Goal: Navigation & Orientation: Find specific page/section

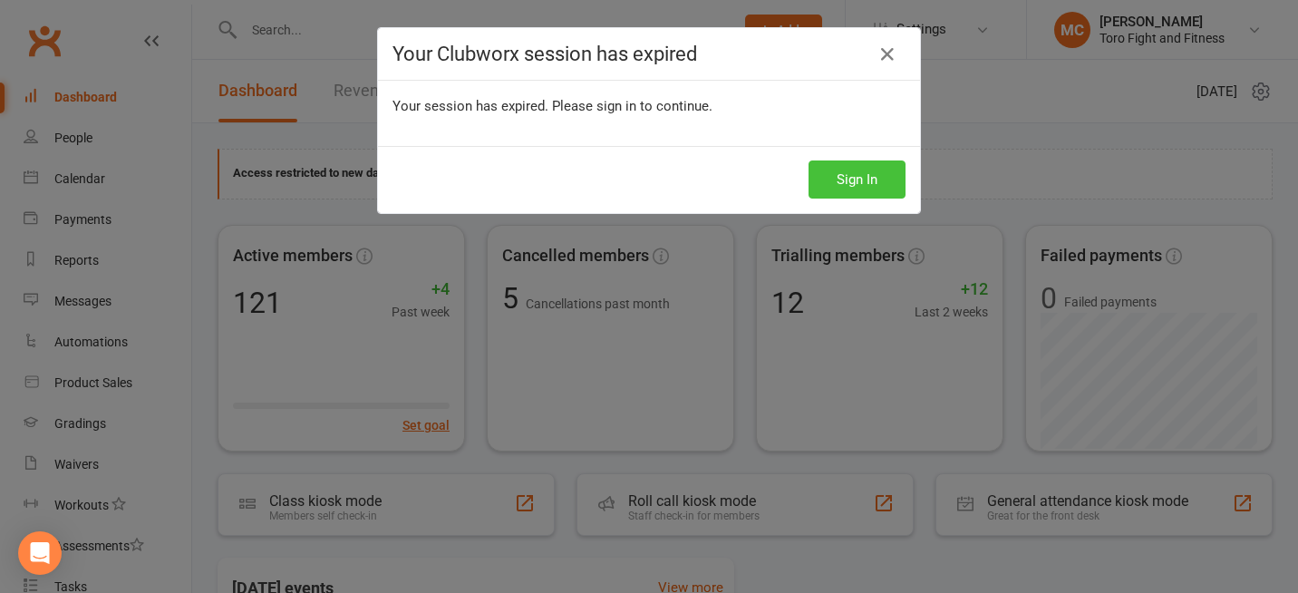
click at [837, 172] on button "Sign In" at bounding box center [857, 179] width 97 height 38
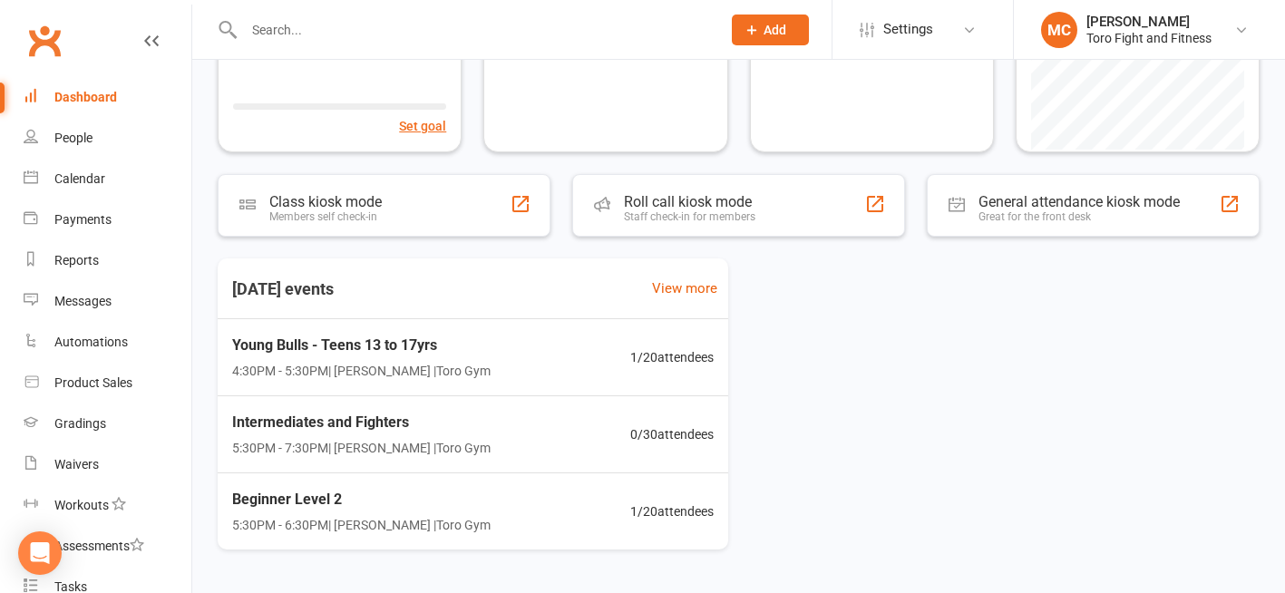
scroll to position [298, 0]
click at [325, 350] on span "Young Bulls - Teens 13 to 17yrs" at bounding box center [360, 347] width 264 height 24
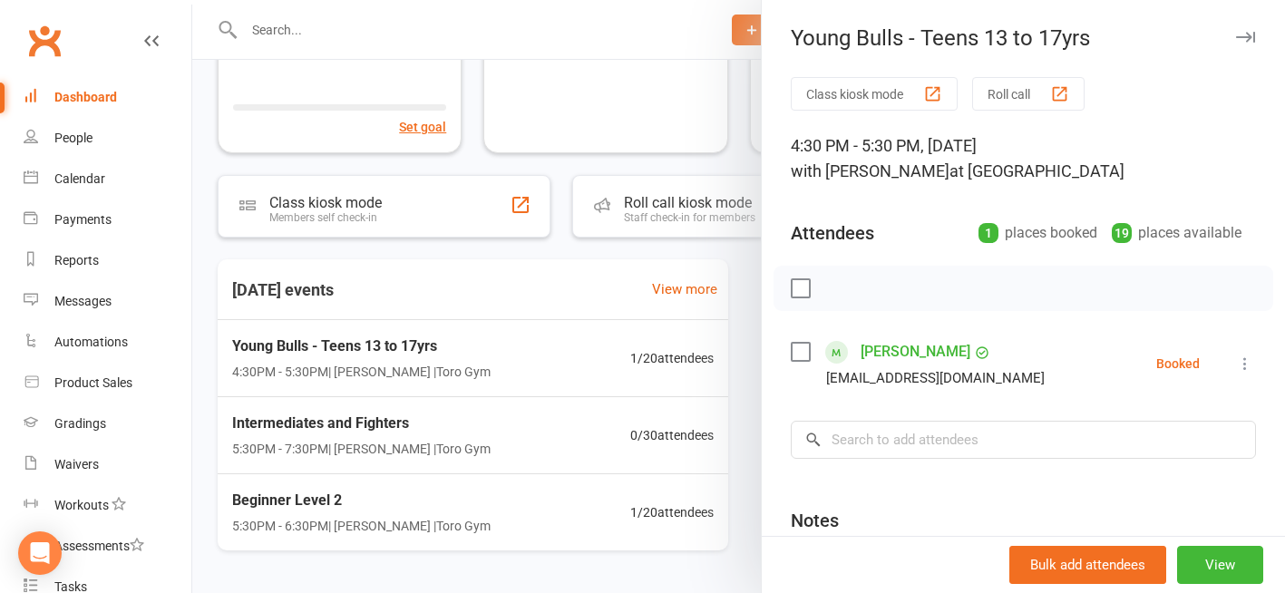
click at [368, 333] on div at bounding box center [738, 296] width 1092 height 593
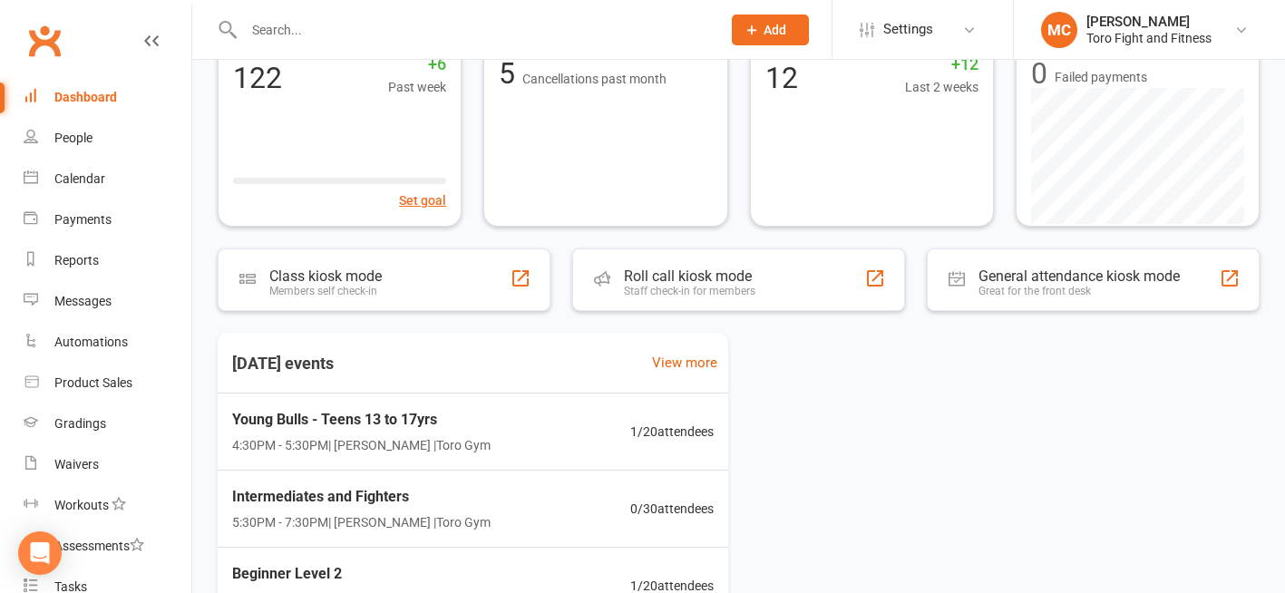
scroll to position [0, 0]
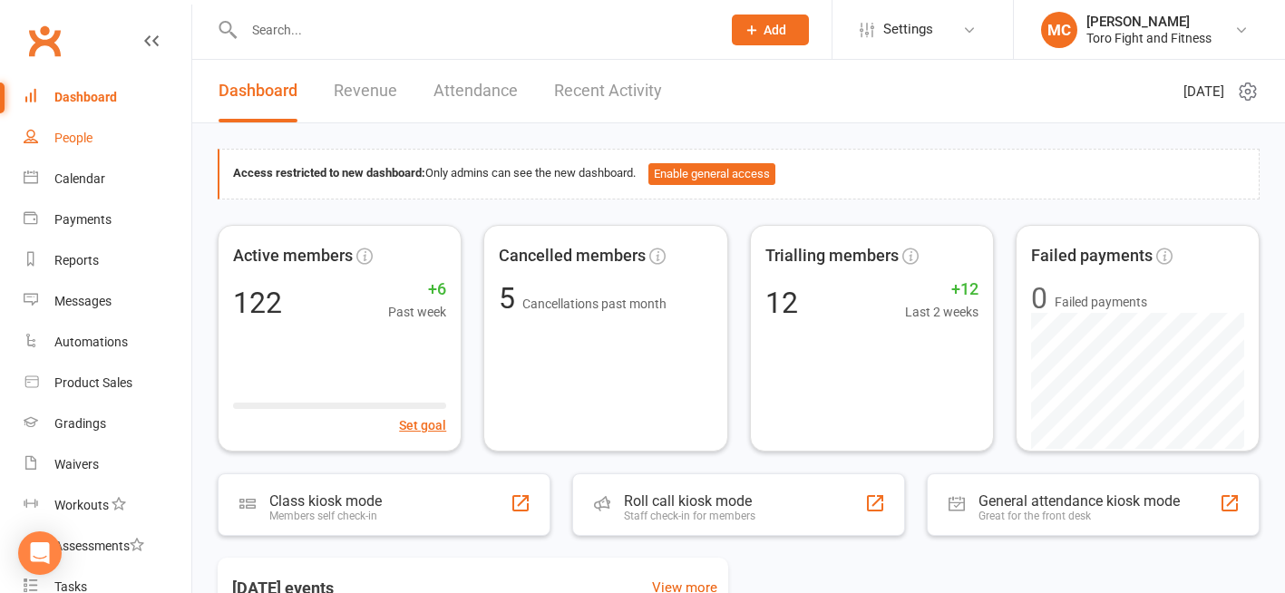
click at [64, 145] on div "People" at bounding box center [73, 138] width 38 height 15
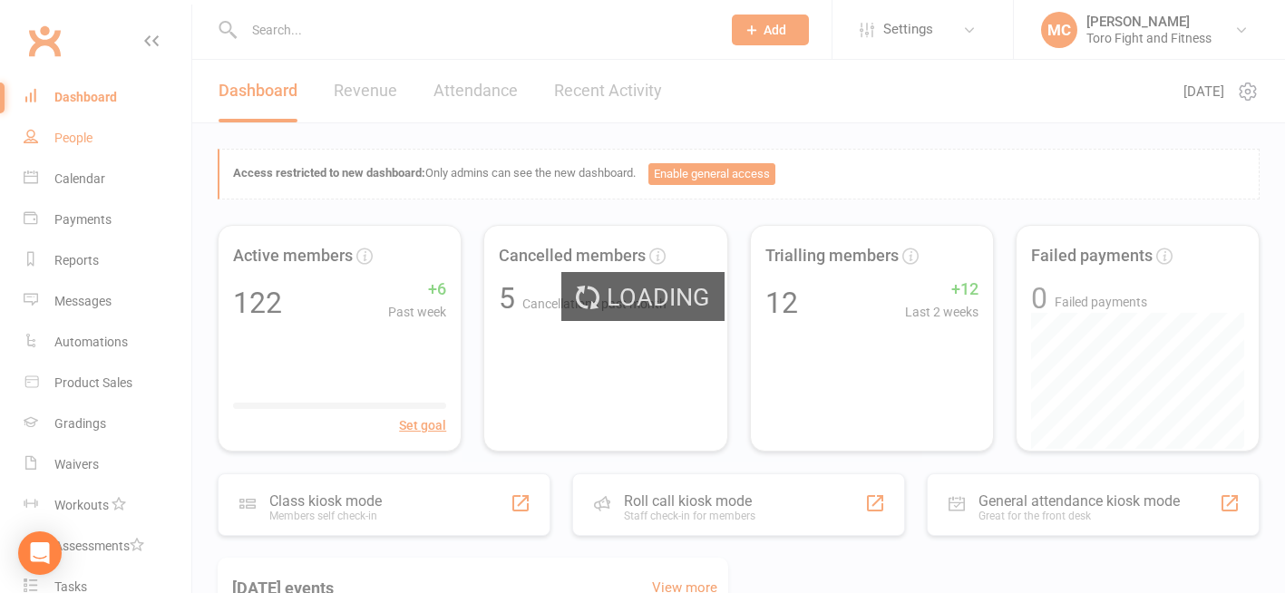
select select "100"
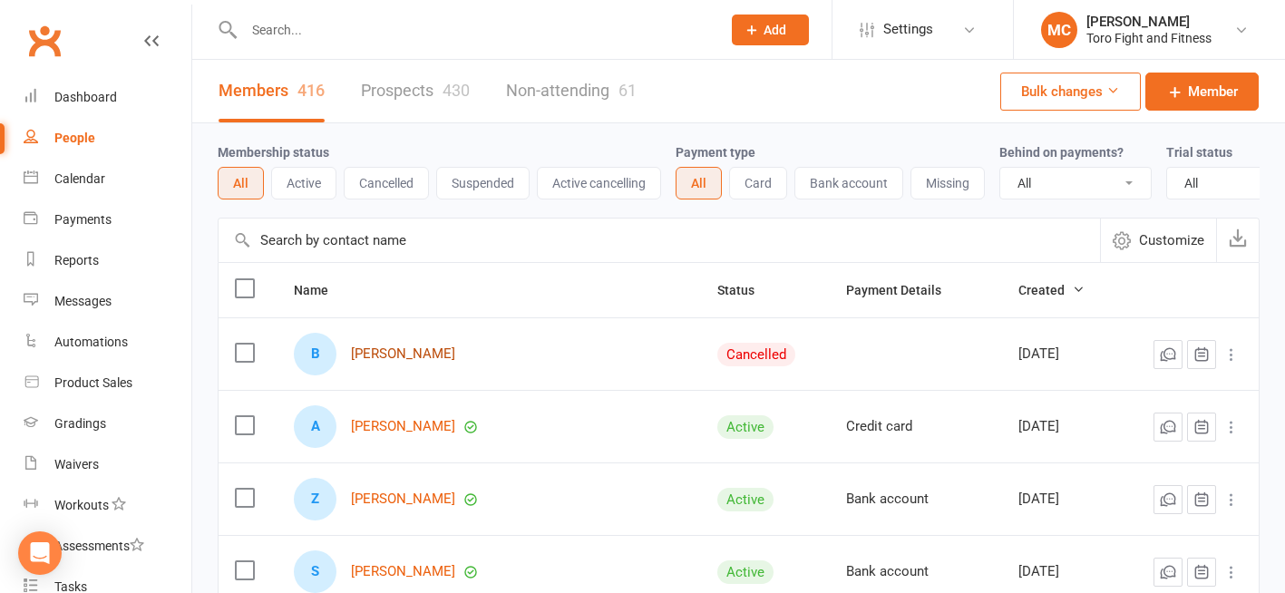
click at [400, 362] on link "[PERSON_NAME]" at bounding box center [403, 353] width 104 height 15
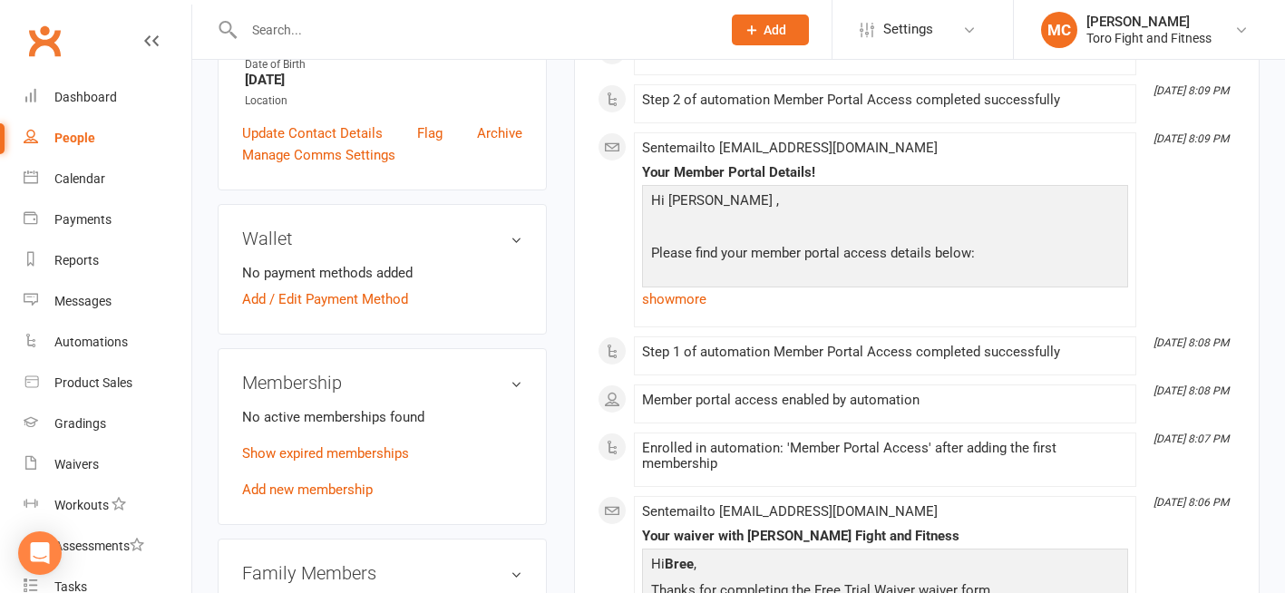
scroll to position [403, 0]
click at [336, 461] on link "Show expired memberships" at bounding box center [325, 452] width 167 height 16
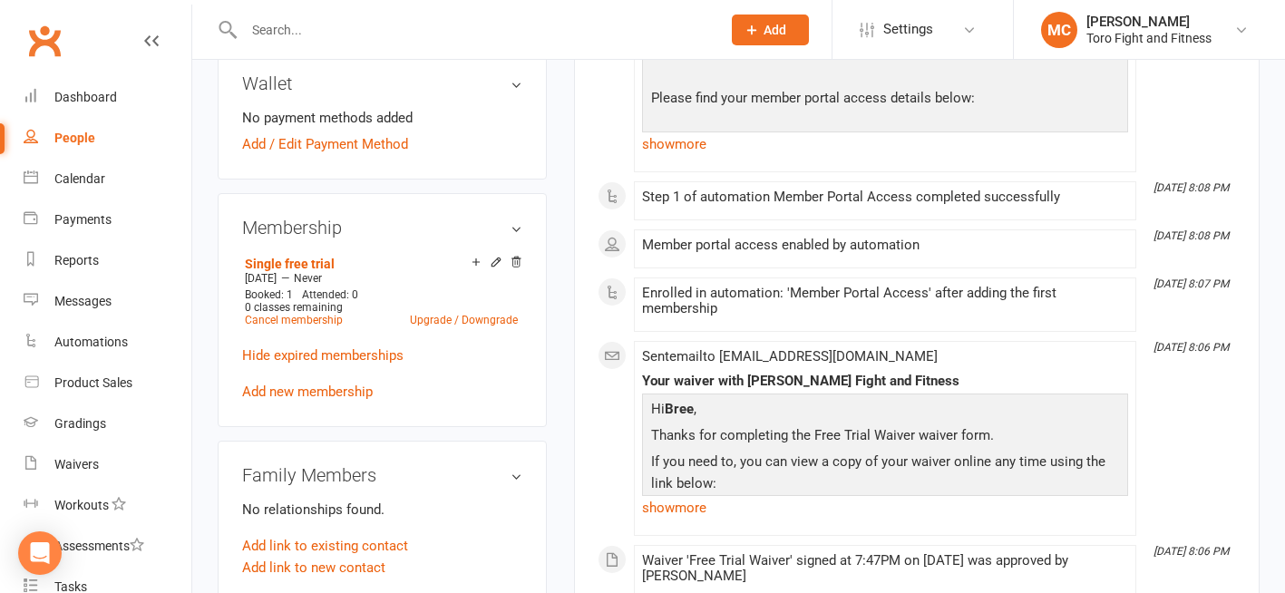
click at [944, 277] on li "[DATE] 8:07 PM Enrolled in automation: 'Member Portal Access' after adding the …" at bounding box center [885, 304] width 502 height 54
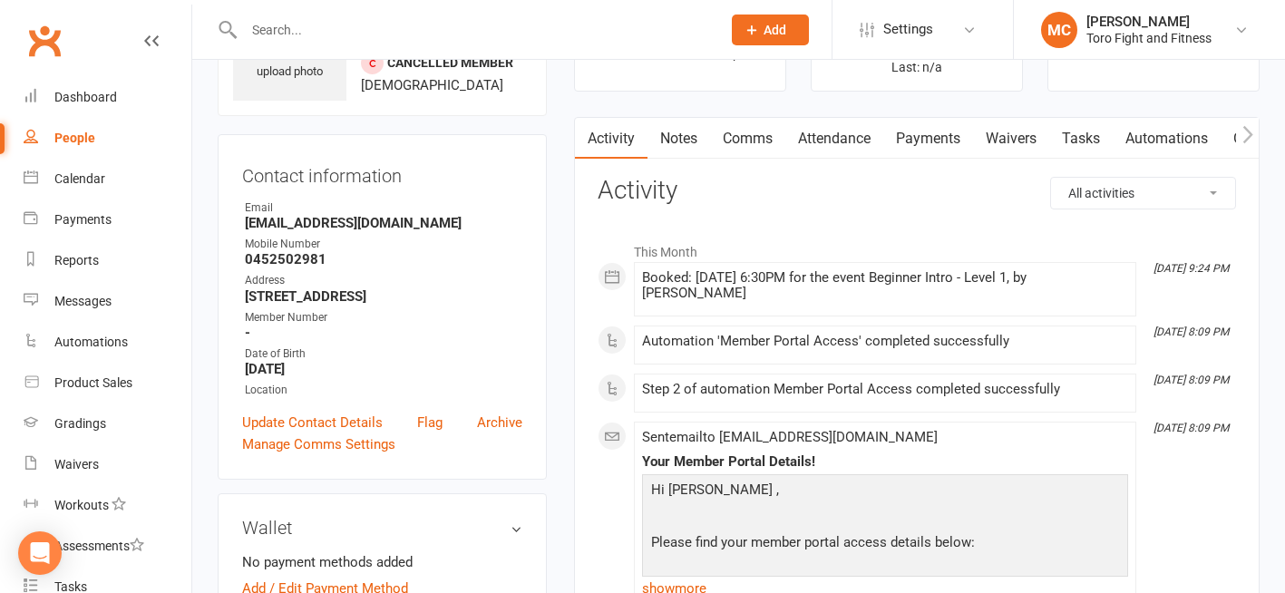
scroll to position [110, 0]
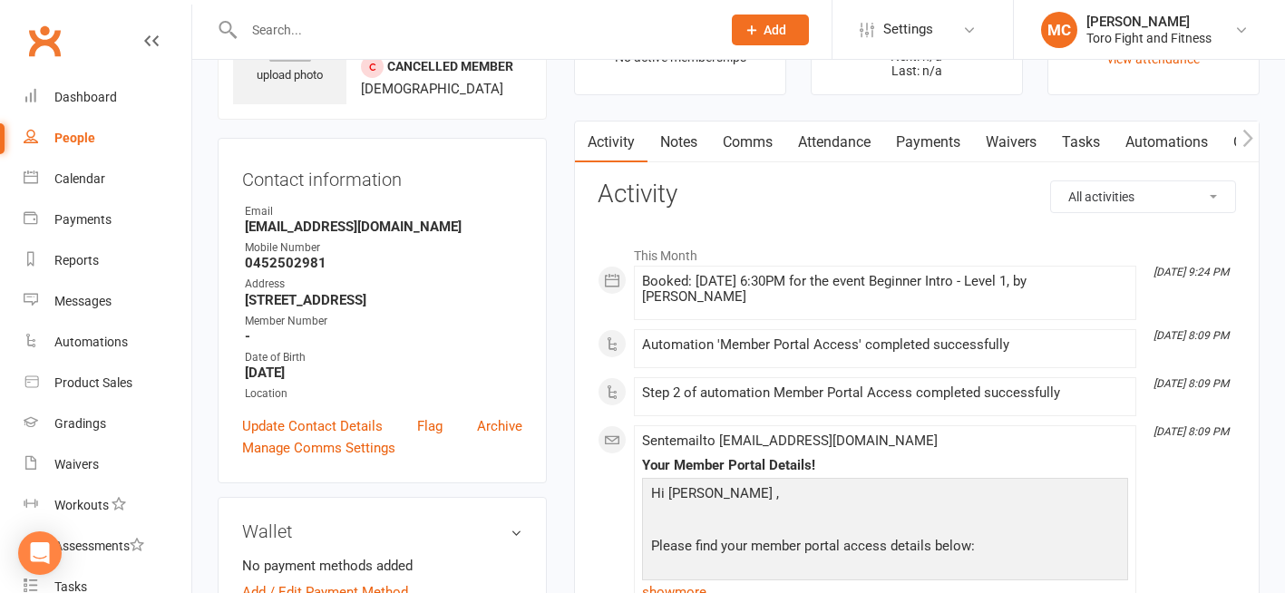
click at [1018, 141] on link "Waivers" at bounding box center [1011, 142] width 76 height 42
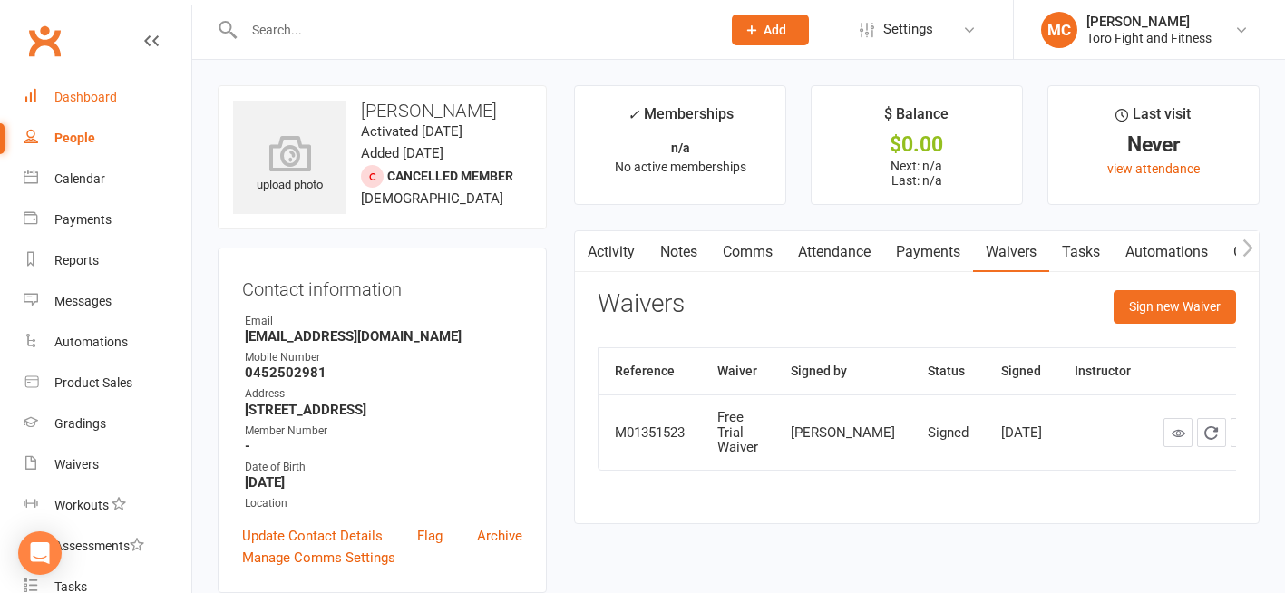
click at [76, 94] on div "Dashboard" at bounding box center [85, 97] width 63 height 15
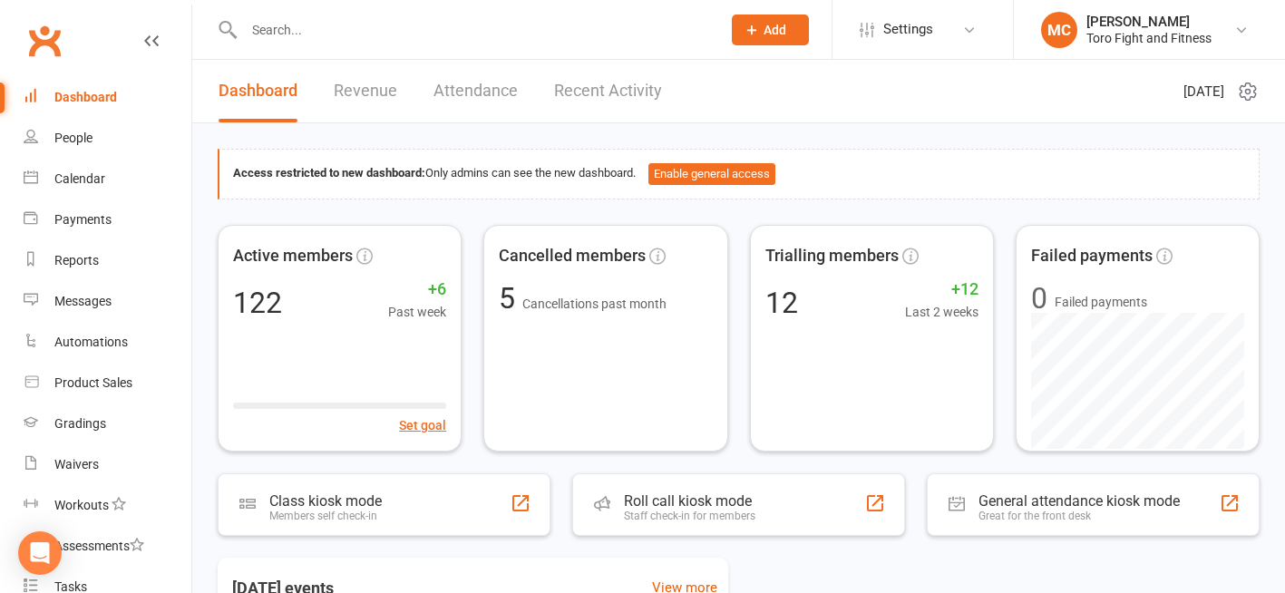
click at [88, 99] on div "Dashboard" at bounding box center [85, 97] width 63 height 15
click at [87, 218] on div "Payments" at bounding box center [82, 219] width 57 height 15
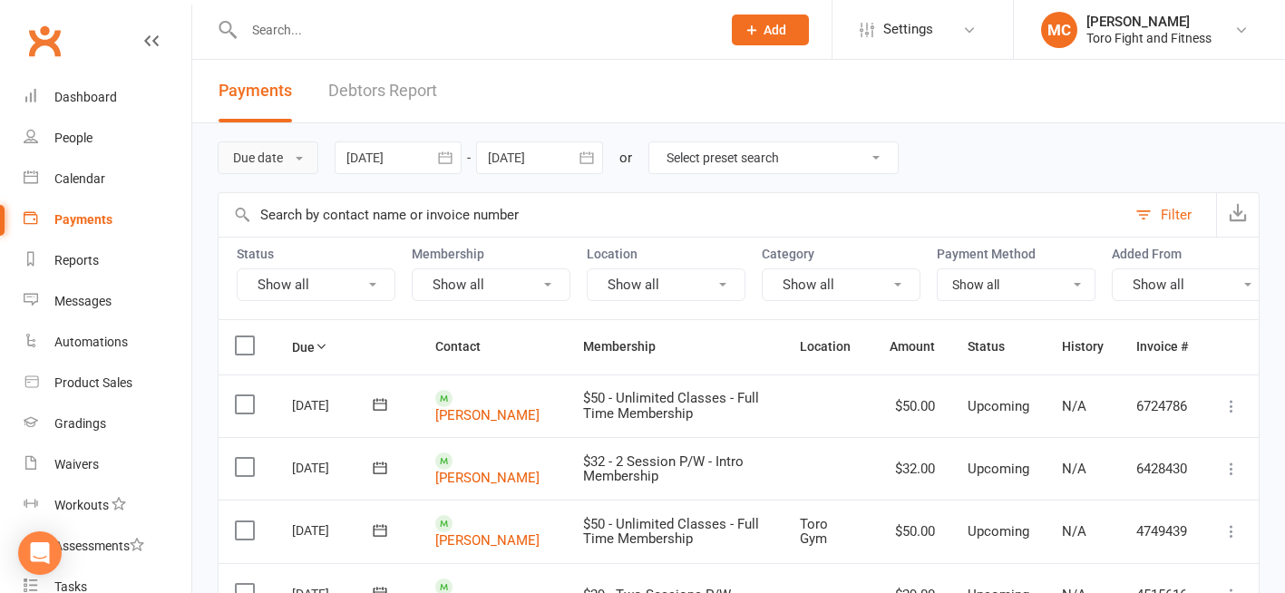
click at [296, 154] on button "Due date" at bounding box center [268, 157] width 101 height 33
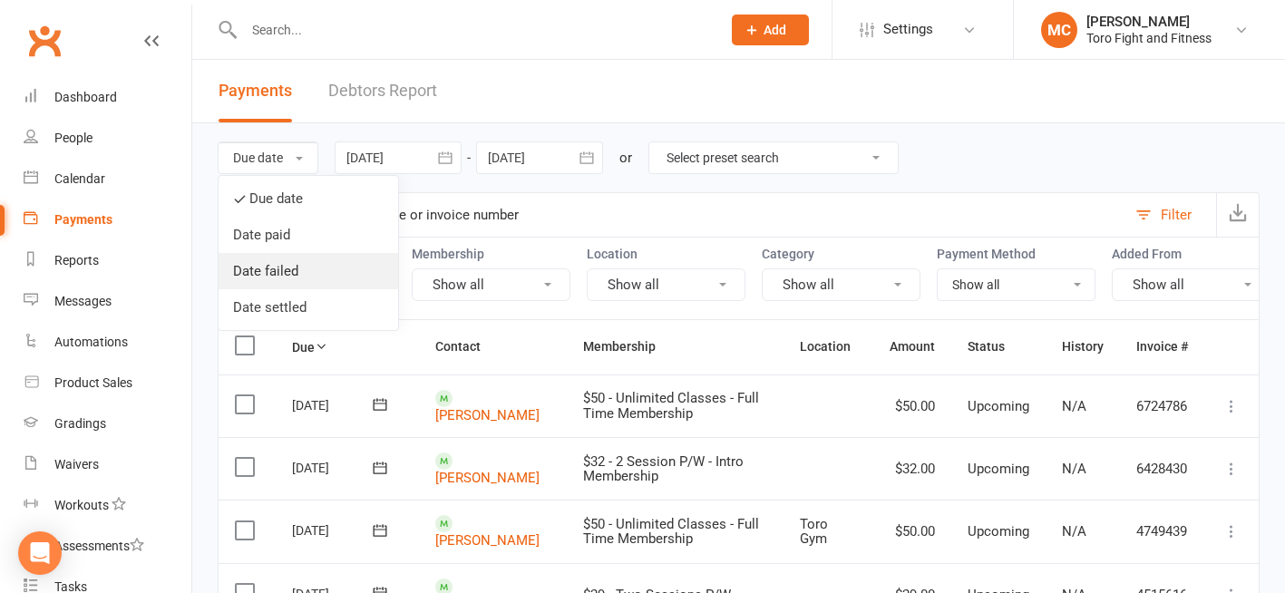
click at [290, 275] on link "Date failed" at bounding box center [307, 271] width 179 height 36
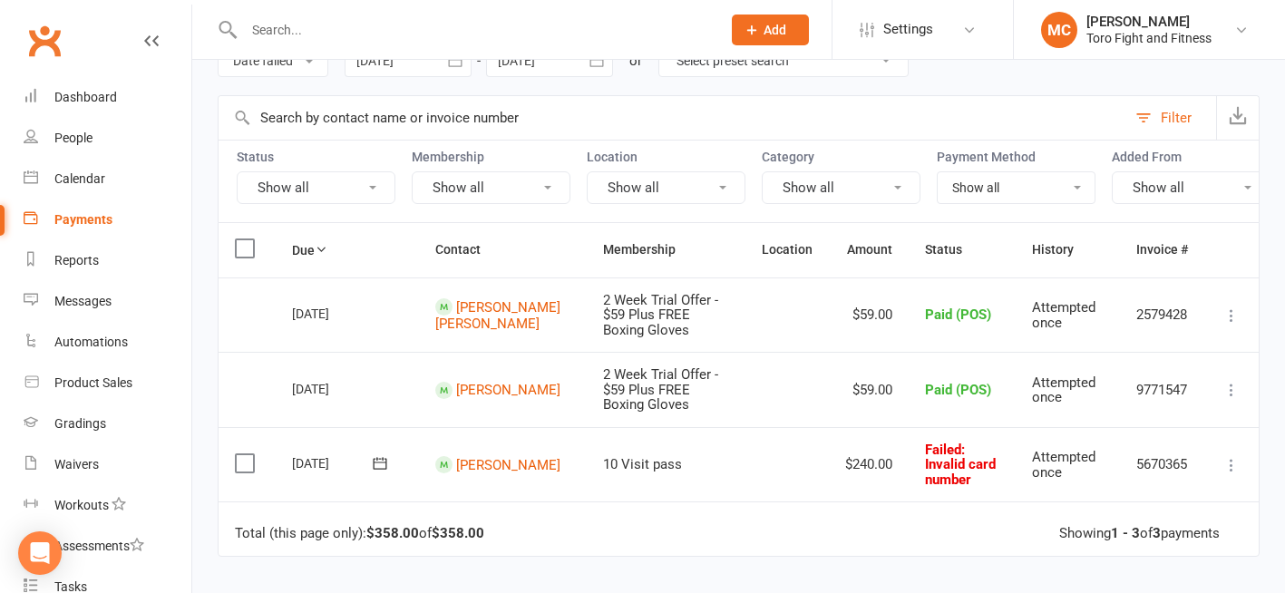
scroll to position [96, 0]
click at [477, 473] on link "[PERSON_NAME]" at bounding box center [508, 465] width 104 height 16
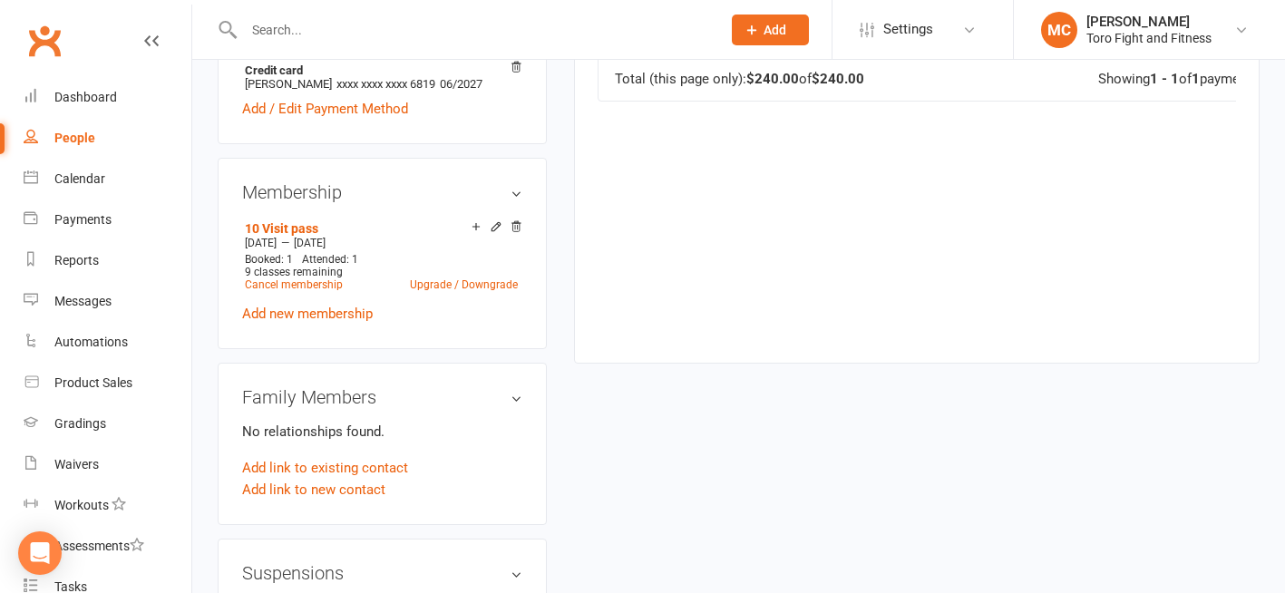
scroll to position [583, 0]
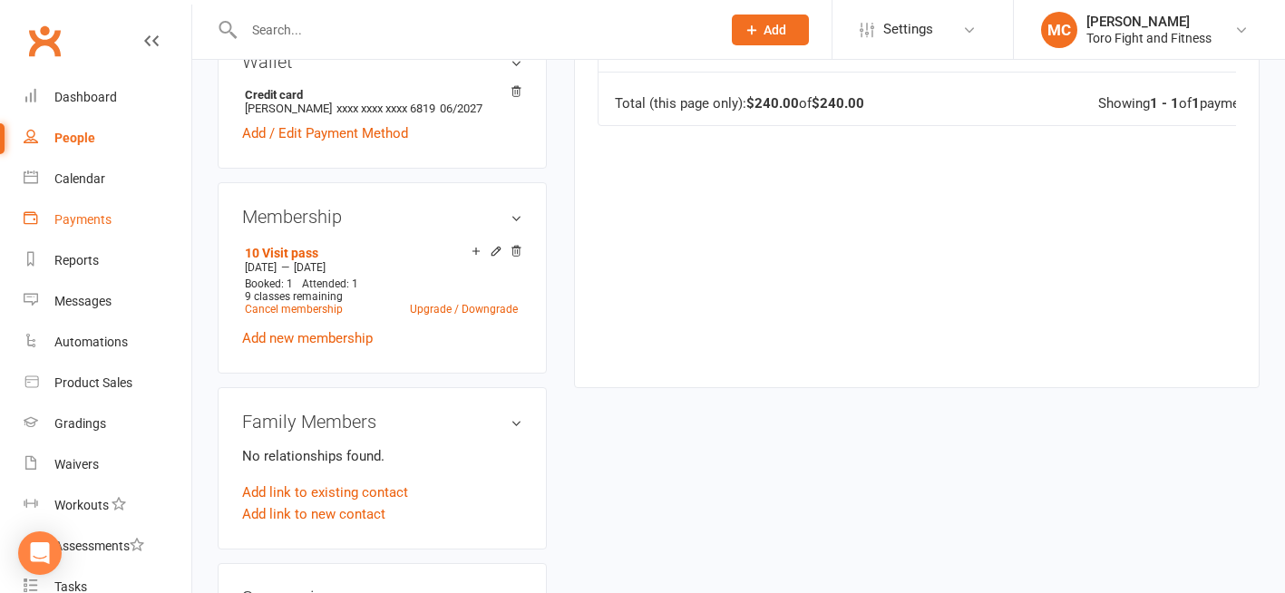
click at [80, 220] on div "Payments" at bounding box center [82, 219] width 57 height 15
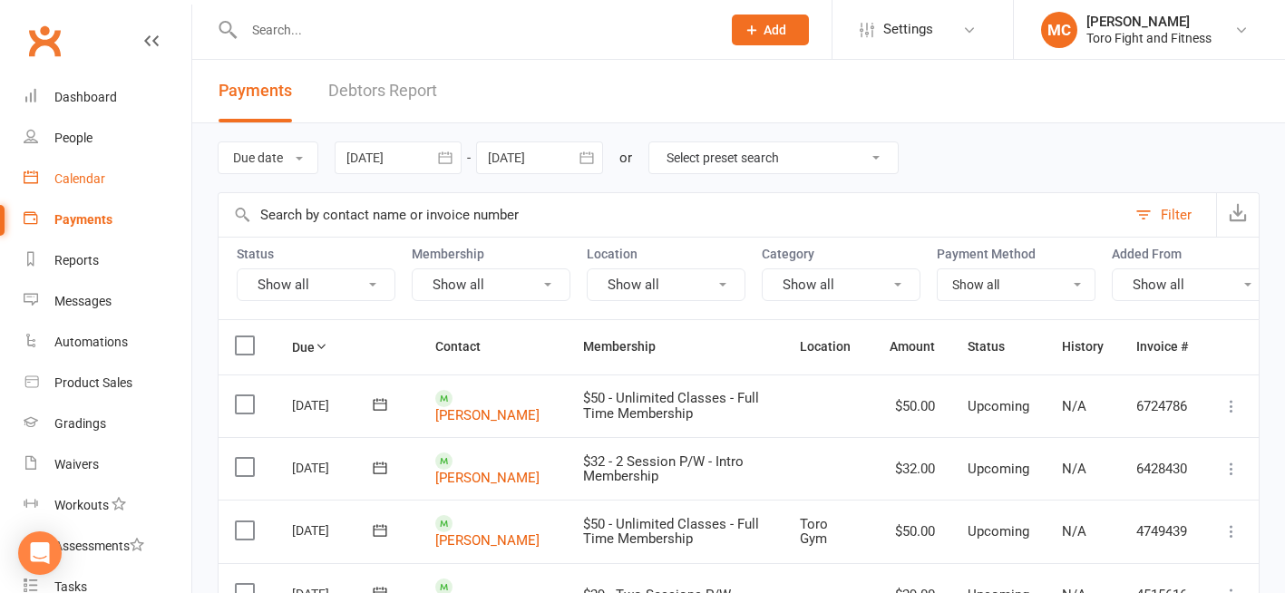
click at [82, 184] on div "Calendar" at bounding box center [79, 178] width 51 height 15
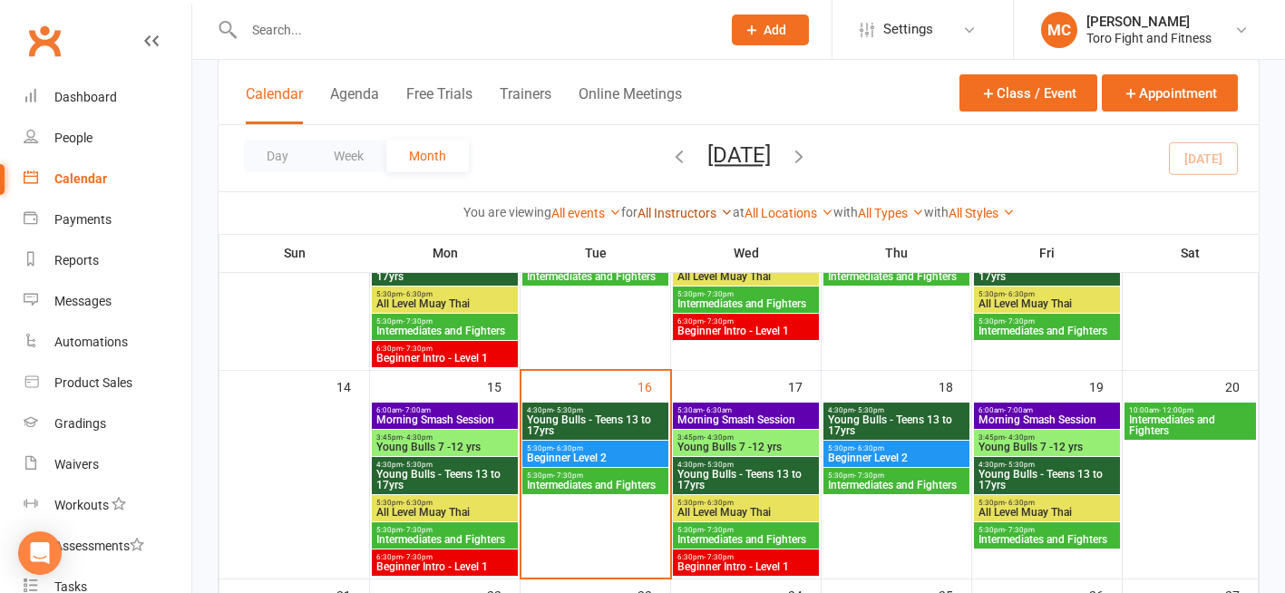
scroll to position [429, 0]
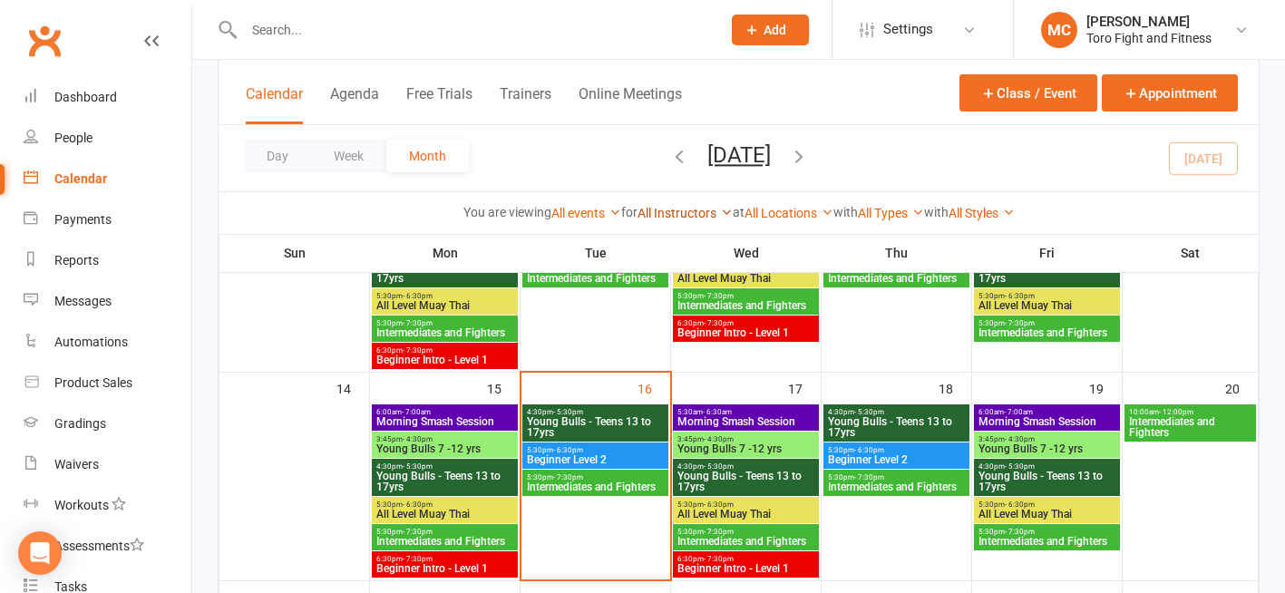
click at [697, 317] on div "6:30pm - 7:30pm Beginner Intro - Level 1" at bounding box center [746, 328] width 146 height 26
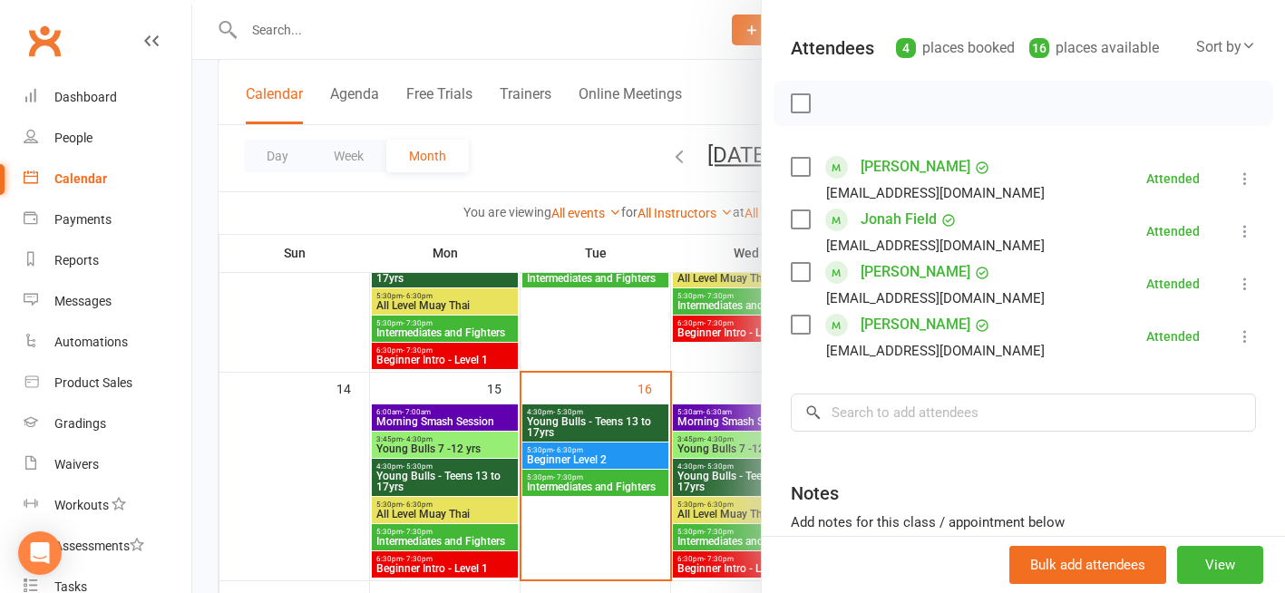
scroll to position [187, 0]
click at [269, 460] on div at bounding box center [738, 296] width 1092 height 593
